Goal: Task Accomplishment & Management: Use online tool/utility

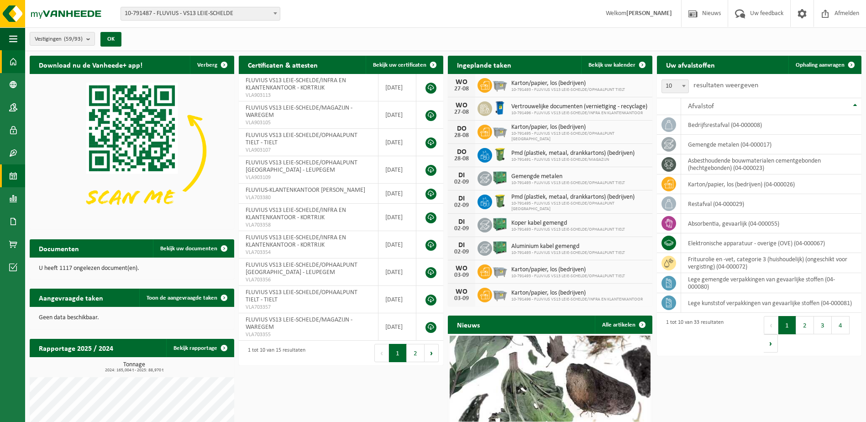
click at [11, 178] on span at bounding box center [13, 175] width 8 height 23
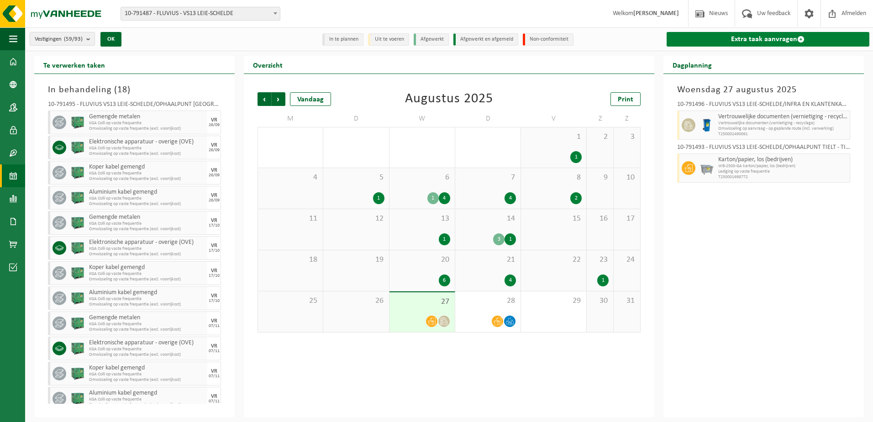
click at [730, 39] on link "Extra taak aanvragen" at bounding box center [767, 39] width 203 height 15
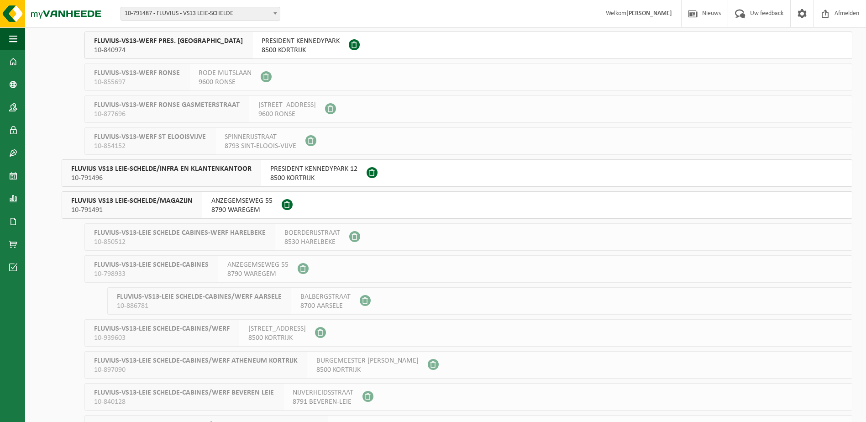
scroll to position [320, 0]
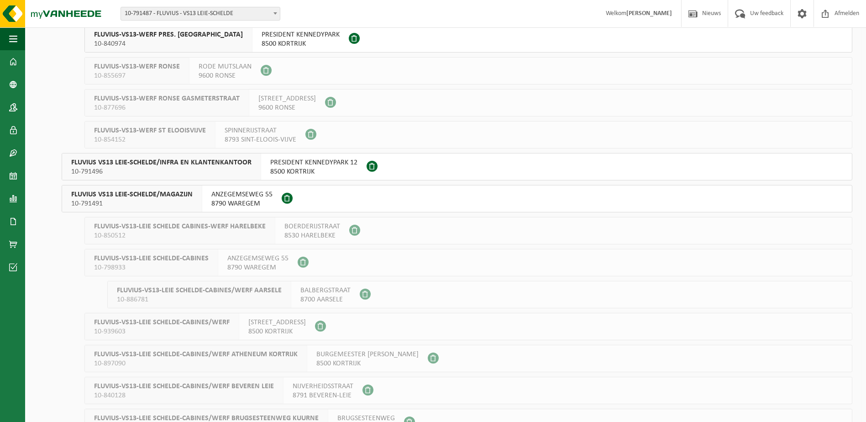
click at [165, 202] on span "10-791491" at bounding box center [131, 203] width 121 height 9
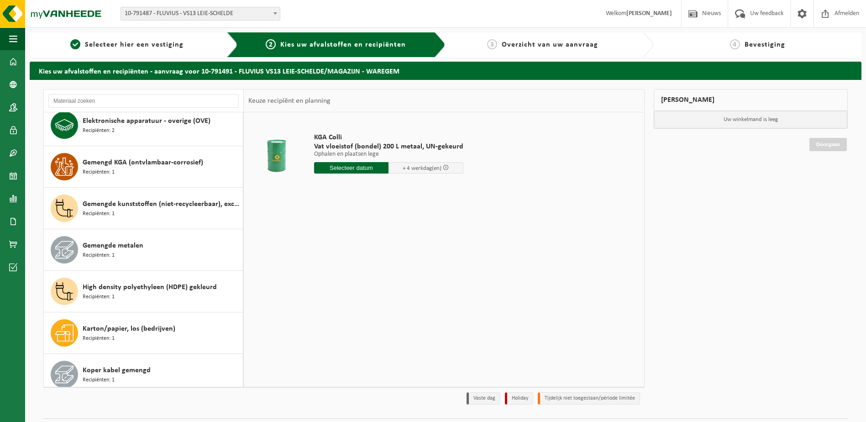
scroll to position [183, 0]
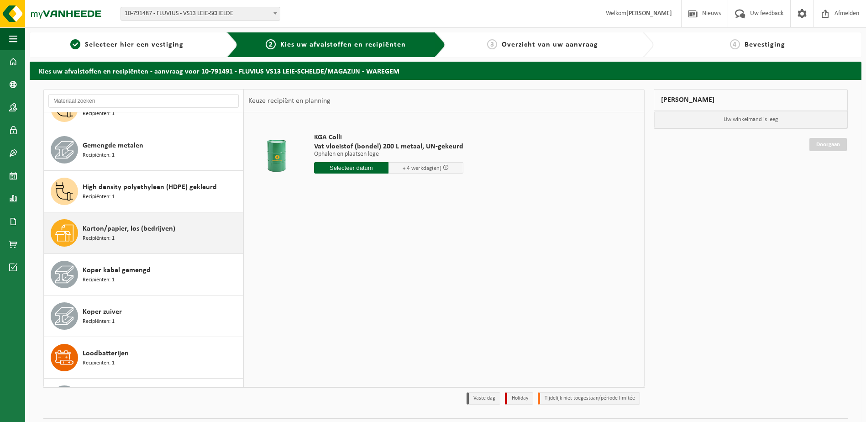
click at [160, 236] on div "Karton/papier, los (bedrijven) Recipiënten: 1" at bounding box center [162, 232] width 158 height 27
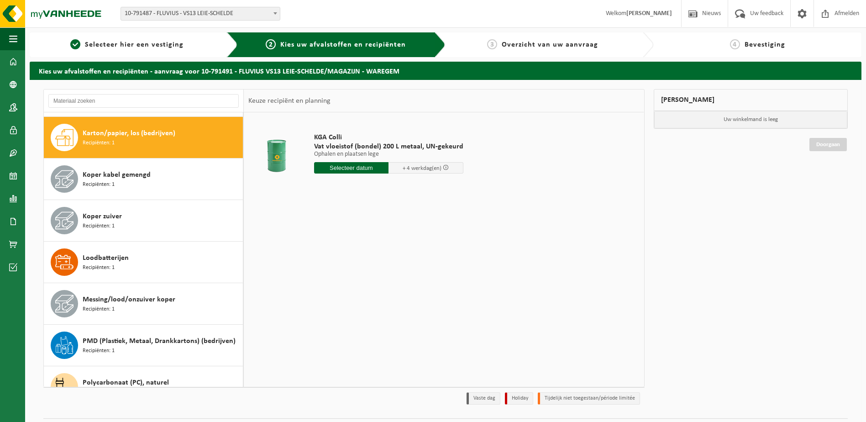
scroll to position [374, 0]
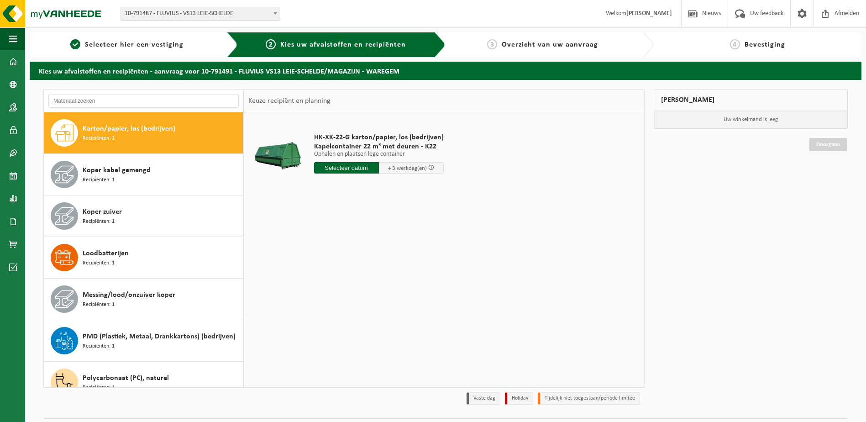
click at [343, 171] on input "text" at bounding box center [346, 167] width 65 height 11
click at [384, 277] on div "29" at bounding box center [386, 278] width 16 height 15
type input "Van 2025-08-29"
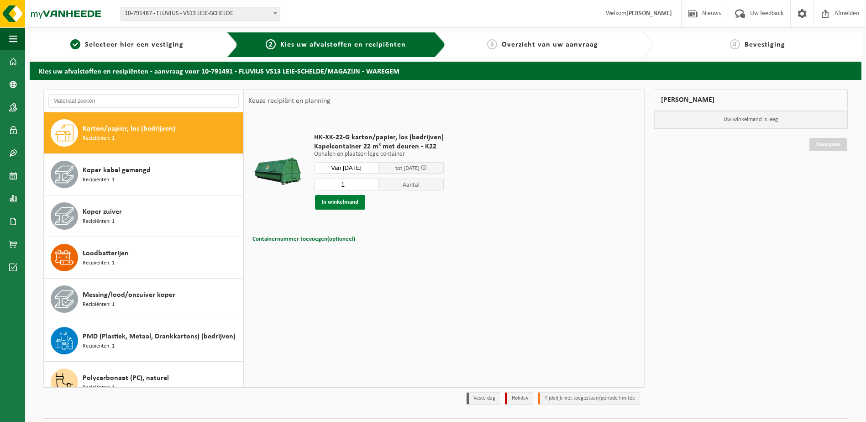
click at [344, 203] on button "In winkelmand" at bounding box center [340, 202] width 50 height 15
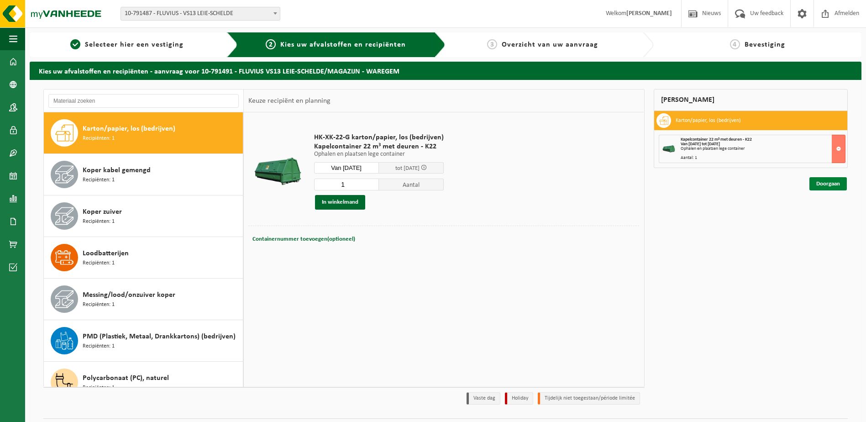
click at [829, 185] on link "Doorgaan" at bounding box center [827, 183] width 37 height 13
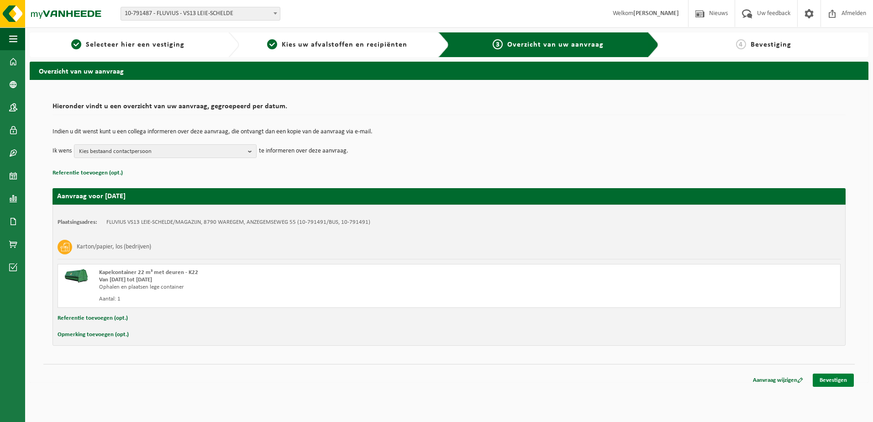
click at [834, 381] on link "Bevestigen" at bounding box center [833, 379] width 41 height 13
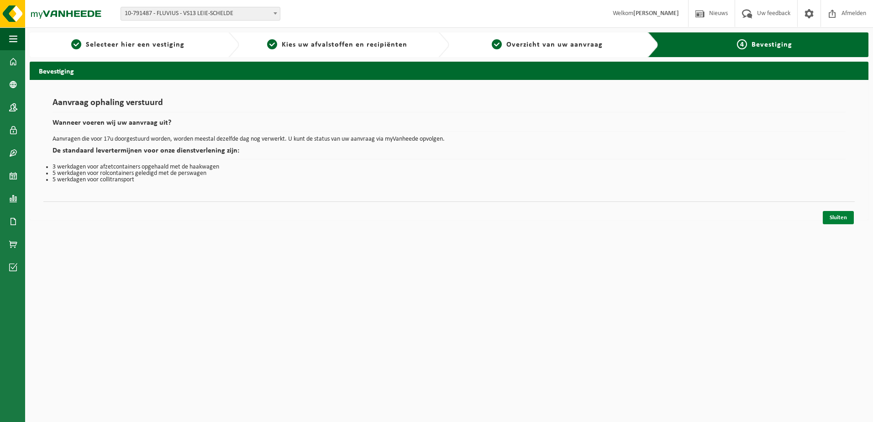
click at [837, 215] on link "Sluiten" at bounding box center [838, 217] width 31 height 13
